Goal: Task Accomplishment & Management: Use online tool/utility

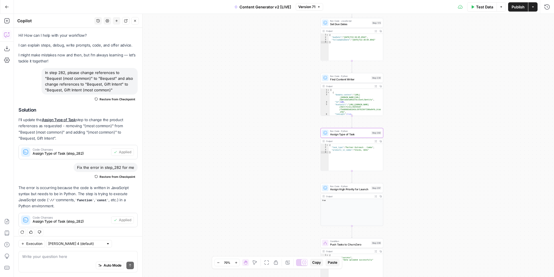
scroll to position [5, 0]
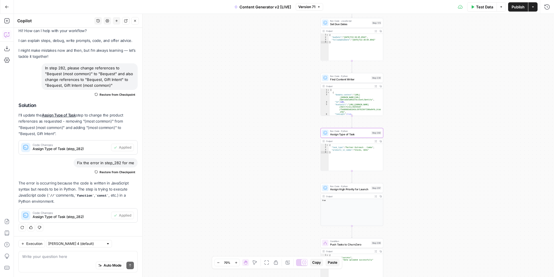
click at [7, 6] on icon "button" at bounding box center [7, 7] width 4 height 4
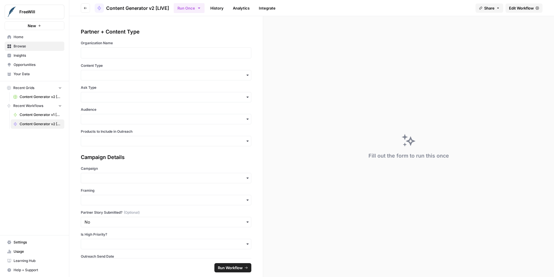
click at [221, 7] on link "History" at bounding box center [217, 7] width 20 height 9
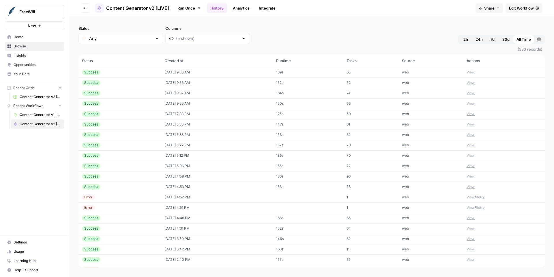
click at [472, 197] on button "View" at bounding box center [471, 196] width 8 height 5
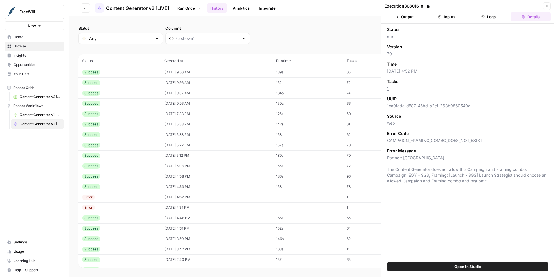
click at [547, 6] on icon "button" at bounding box center [547, 6] width 2 height 2
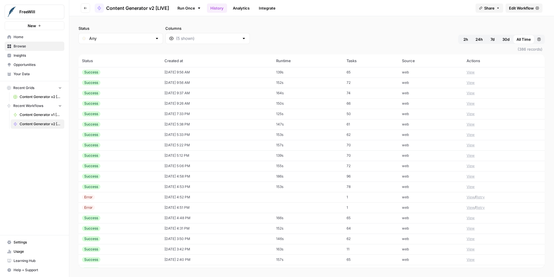
click at [472, 187] on button "View" at bounding box center [471, 186] width 8 height 5
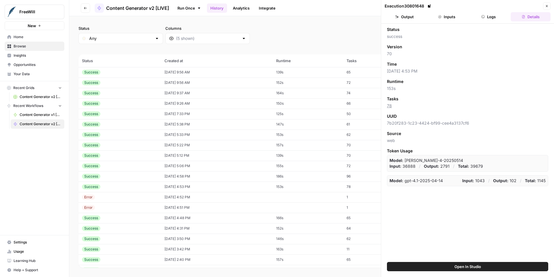
click at [411, 17] on button "Output" at bounding box center [405, 16] width 40 height 9
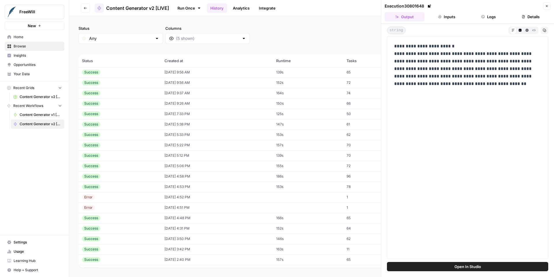
click at [450, 13] on button "Inputs" at bounding box center [447, 16] width 40 height 9
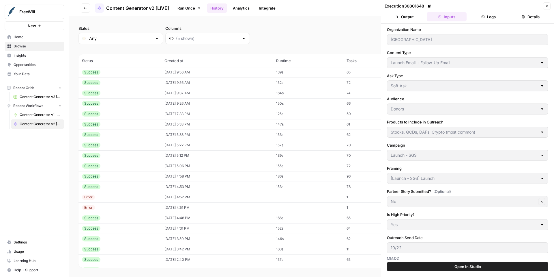
click at [396, 18] on icon "button" at bounding box center [397, 16] width 3 height 3
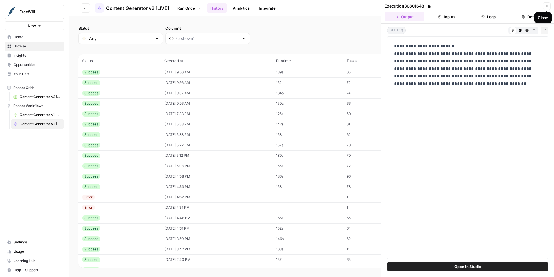
click at [548, 8] on button "Close" at bounding box center [548, 6] width 8 height 8
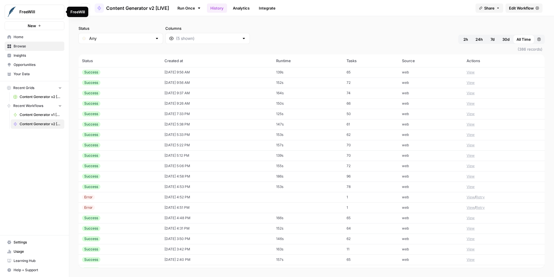
click at [80, 10] on div "FreeWill" at bounding box center [77, 12] width 14 height 6
click at [87, 5] on button "Go back" at bounding box center [85, 7] width 9 height 9
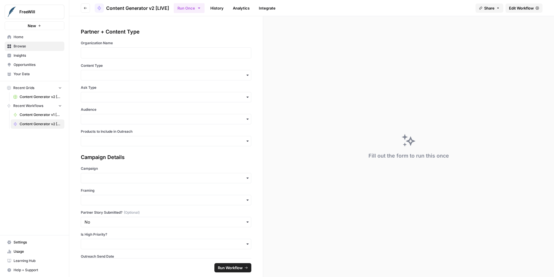
click at [491, 4] on button "Share" at bounding box center [490, 7] width 28 height 9
click at [491, 34] on button "Copy" at bounding box center [500, 36] width 19 height 6
click at [519, 9] on span "Edit Workflow" at bounding box center [521, 8] width 25 height 6
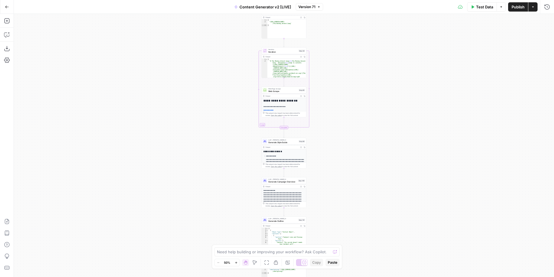
click at [8, 9] on button "Go Back" at bounding box center [7, 7] width 10 height 10
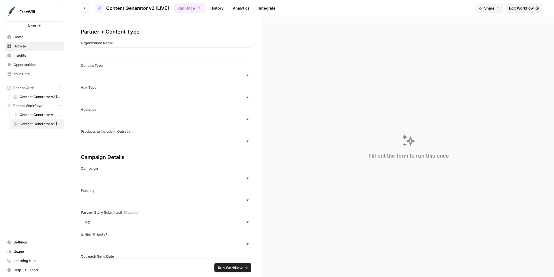
click at [84, 10] on button "Go back" at bounding box center [85, 7] width 9 height 9
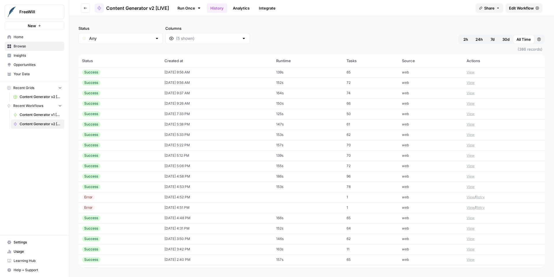
click at [84, 10] on button "Go back" at bounding box center [85, 7] width 9 height 9
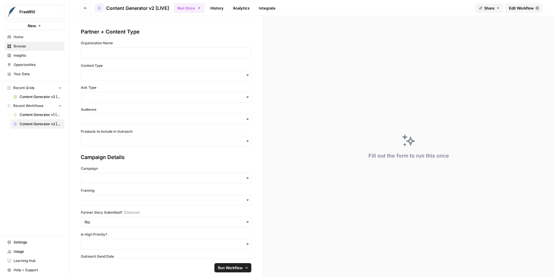
click at [45, 114] on span "Content Generator v1 [DEPRECATED]" at bounding box center [41, 114] width 42 height 5
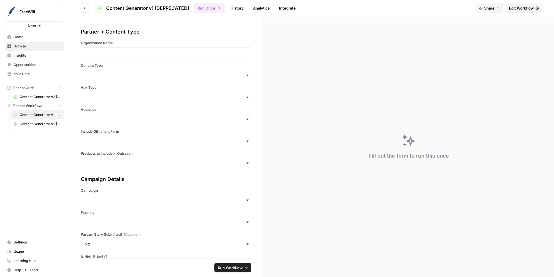
click at [239, 8] on link "History" at bounding box center [237, 7] width 20 height 9
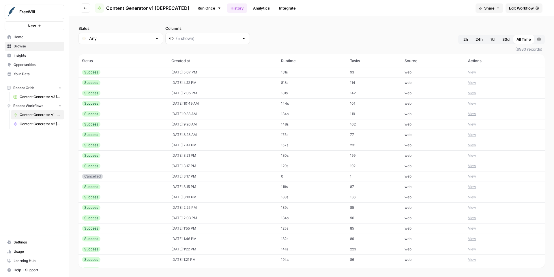
click at [520, 9] on span "Edit Workflow" at bounding box center [521, 8] width 25 height 6
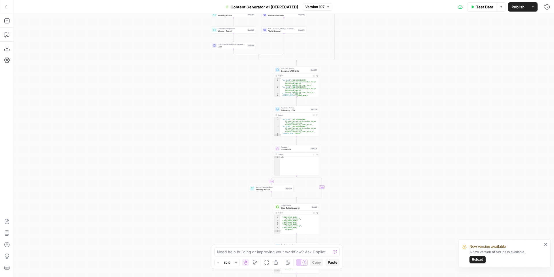
click at [553, 121] on div "true false true false true false true false true false true false Workflow Inpu…" at bounding box center [284, 145] width 541 height 263
click at [5, 8] on icon "button" at bounding box center [7, 7] width 4 height 4
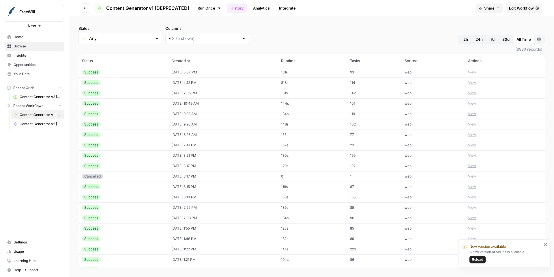
click at [25, 124] on span "Content Generator v2 [LIVE]" at bounding box center [41, 123] width 42 height 5
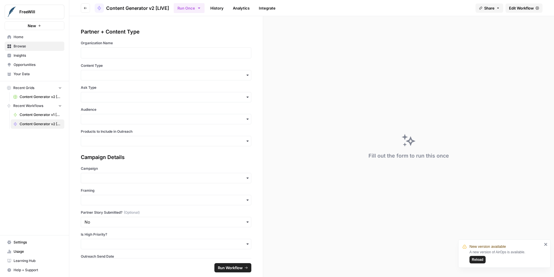
click at [516, 6] on span "Edit Workflow" at bounding box center [521, 8] width 25 height 6
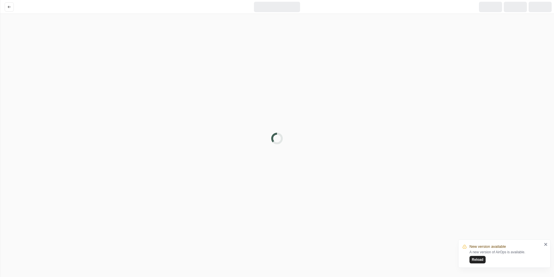
click at [546, 244] on icon "close" at bounding box center [546, 244] width 3 height 3
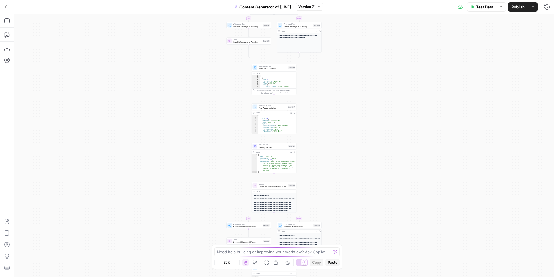
click at [238, 265] on button "Zoom In" at bounding box center [236, 262] width 7 height 7
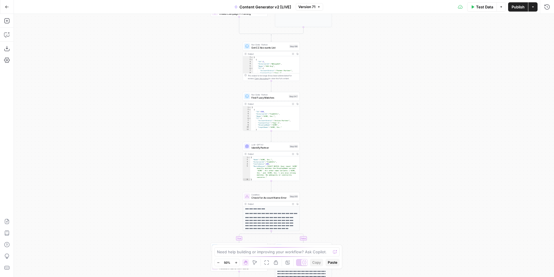
click at [238, 265] on button "Zoom In" at bounding box center [236, 262] width 7 height 7
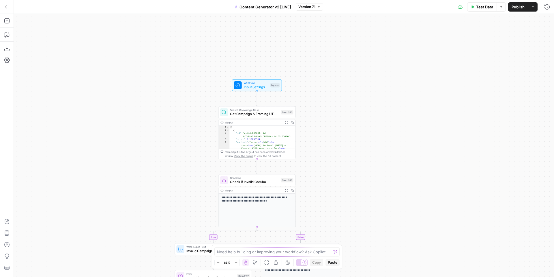
drag, startPoint x: 407, startPoint y: 139, endPoint x: 401, endPoint y: 259, distance: 120.3
click at [401, 259] on div "**********" at bounding box center [284, 145] width 541 height 263
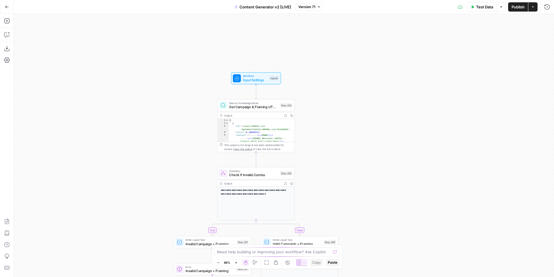
drag, startPoint x: 383, startPoint y: 224, endPoint x: 422, endPoint y: 134, distance: 97.9
click at [422, 137] on div "**********" at bounding box center [284, 145] width 541 height 263
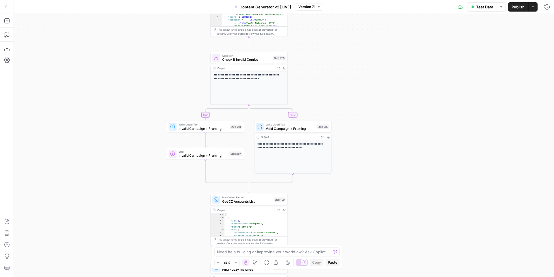
drag, startPoint x: 413, startPoint y: 172, endPoint x: 367, endPoint y: 135, distance: 59.6
click at [367, 135] on div "**********" at bounding box center [284, 145] width 541 height 263
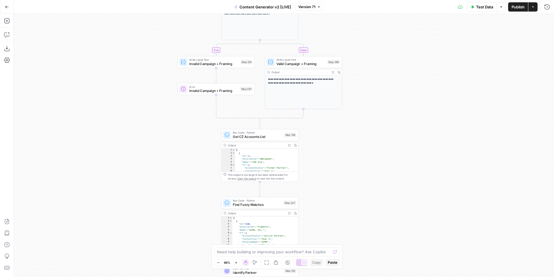
drag, startPoint x: 339, startPoint y: 194, endPoint x: 354, endPoint y: 129, distance: 66.7
click at [354, 130] on div "**********" at bounding box center [284, 145] width 541 height 263
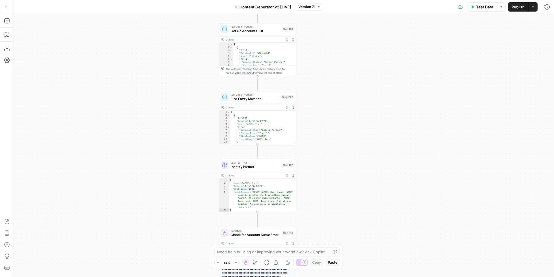
drag, startPoint x: 350, startPoint y: 159, endPoint x: 349, endPoint y: 70, distance: 89.0
click at [349, 70] on div "**********" at bounding box center [284, 145] width 541 height 263
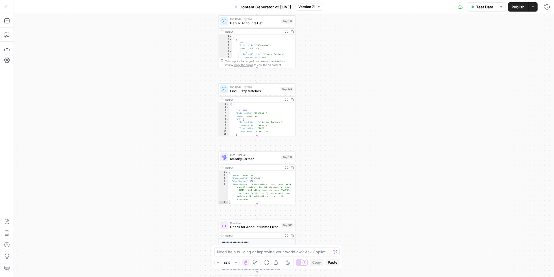
drag, startPoint x: 349, startPoint y: 150, endPoint x: 349, endPoint y: 100, distance: 49.7
click at [349, 101] on div "**********" at bounding box center [284, 145] width 541 height 263
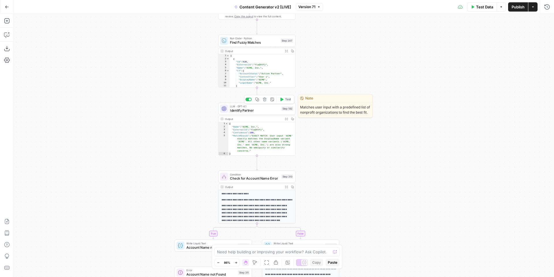
click at [248, 111] on span "Identify Partner" at bounding box center [254, 110] width 49 height 5
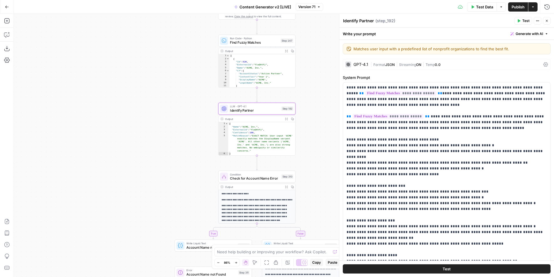
click at [455, 67] on div "GPT-4.1 | Format JSON | Streaming ON | Temp 0.0" at bounding box center [447, 64] width 208 height 11
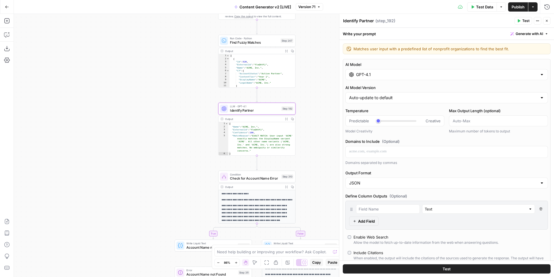
click at [446, 79] on div "GPT-4.1" at bounding box center [447, 74] width 203 height 11
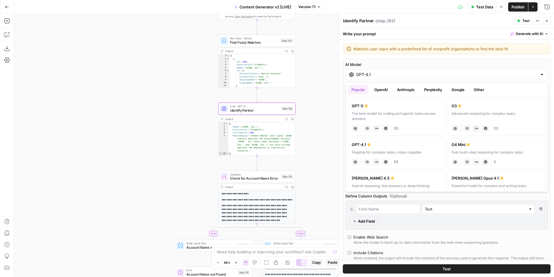
click at [412, 89] on button "Anthropic" at bounding box center [406, 89] width 25 height 9
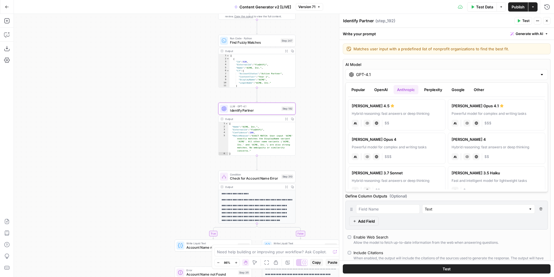
click at [547, 22] on icon "button" at bounding box center [547, 20] width 3 height 3
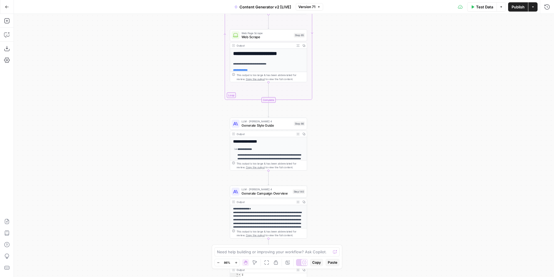
click at [271, 124] on span "Generate Style Guide" at bounding box center [267, 125] width 51 height 5
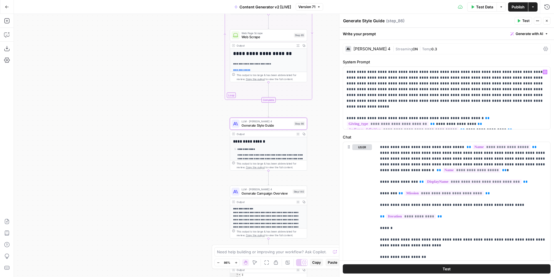
click at [455, 45] on div "[PERSON_NAME] 4 | Streaming ON | Temp 0.3" at bounding box center [447, 48] width 208 height 11
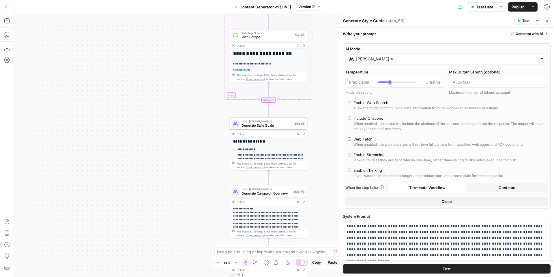
click at [429, 62] on div "[PERSON_NAME] 4" at bounding box center [447, 58] width 203 height 11
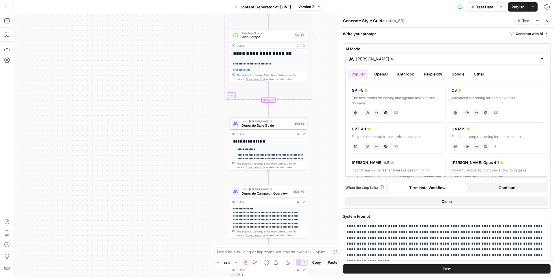
click at [402, 75] on button "Anthropic" at bounding box center [406, 73] width 25 height 9
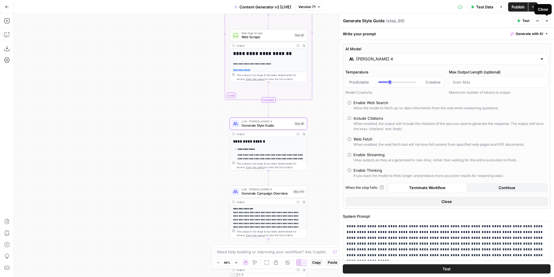
click at [548, 20] on icon "button" at bounding box center [547, 20] width 3 height 3
